Goal: Task Accomplishment & Management: Manage account settings

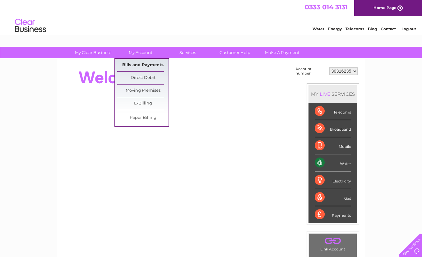
click at [142, 62] on link "Bills and Payments" at bounding box center [142, 65] width 51 height 12
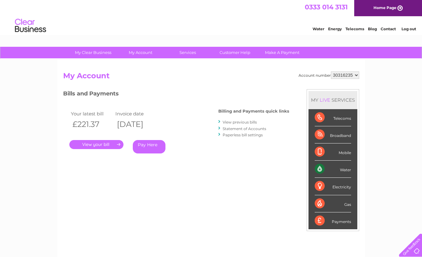
click at [231, 122] on link "View previous bills" at bounding box center [240, 122] width 34 height 5
